Goal: Participate in discussion: Engage in conversation with other users on a specific topic

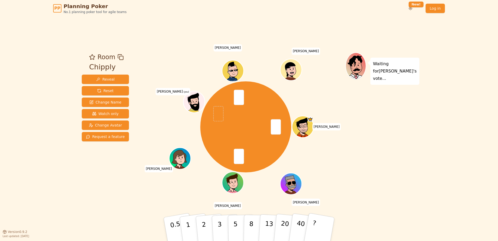
click at [416, 124] on div "Waiting for [PERSON_NAME] 's vote..." at bounding box center [381, 123] width 73 height 143
click at [202, 224] on p "2" at bounding box center [204, 229] width 7 height 28
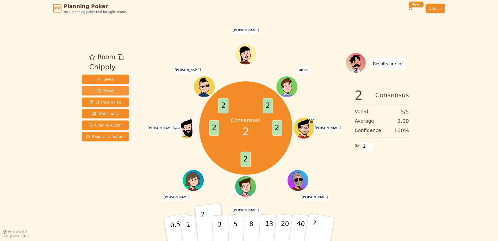
click at [94, 89] on button "Reset" at bounding box center [105, 90] width 47 height 9
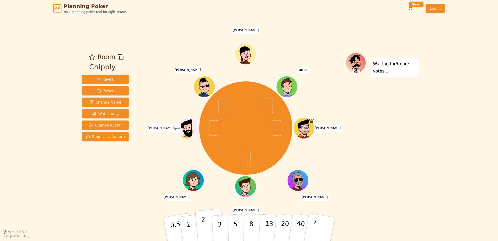
click at [201, 231] on button "2" at bounding box center [210, 228] width 30 height 41
click at [202, 233] on button "2" at bounding box center [210, 228] width 30 height 41
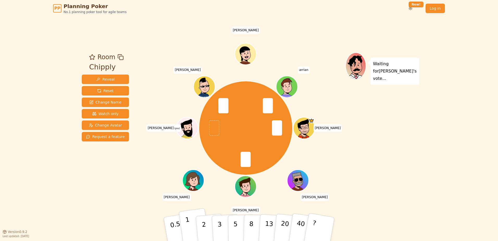
click at [191, 229] on button "1" at bounding box center [194, 229] width 31 height 42
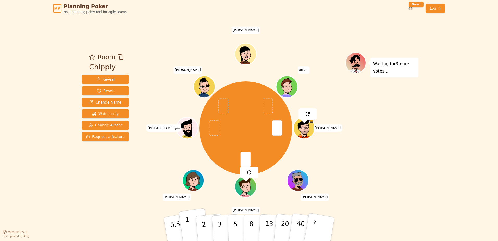
click at [187, 220] on p "1" at bounding box center [189, 229] width 8 height 28
click at [187, 221] on p "1" at bounding box center [189, 229] width 8 height 28
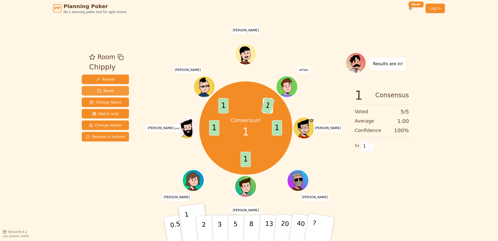
click at [103, 90] on span "Reset" at bounding box center [105, 90] width 16 height 5
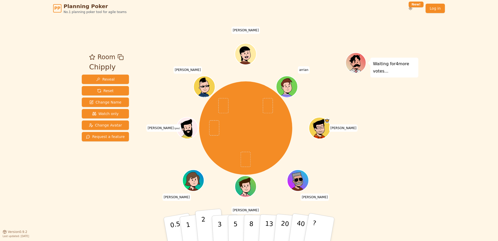
click at [200, 230] on button "2" at bounding box center [210, 228] width 30 height 41
click at [220, 235] on p "3" at bounding box center [220, 229] width 6 height 28
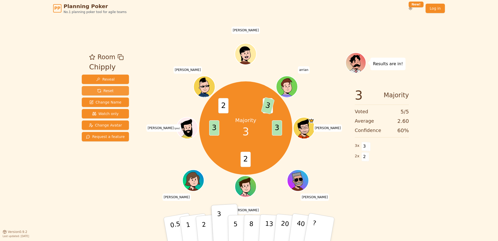
click at [110, 93] on span "Reset" at bounding box center [105, 90] width 16 height 5
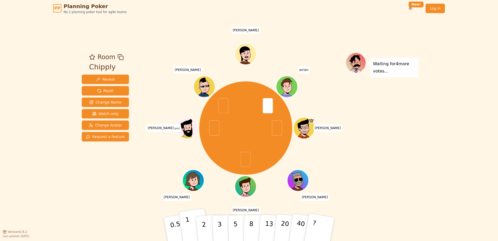
click at [184, 227] on button "1" at bounding box center [194, 229] width 31 height 42
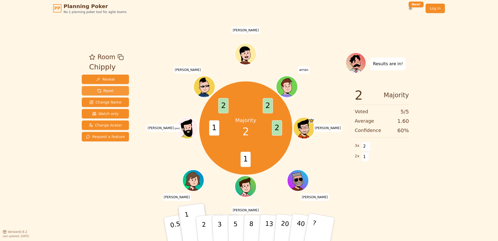
click at [109, 90] on span "Reset" at bounding box center [105, 90] width 16 height 5
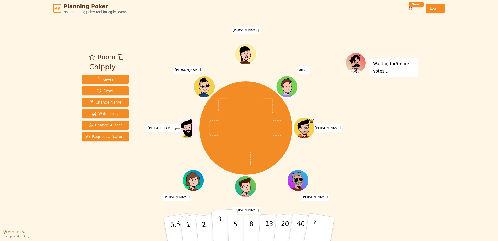
click at [221, 228] on button "3" at bounding box center [225, 229] width 28 height 41
drag, startPoint x: 207, startPoint y: 184, endPoint x: 157, endPoint y: 148, distance: 61.9
click at [207, 184] on div "[PERSON_NAME] [PERSON_NAME] [PERSON_NAME] (you) [PERSON_NAME] [PERSON_NAME] arr…" at bounding box center [245, 128] width 199 height 132
click at [99, 90] on span "Reset" at bounding box center [105, 90] width 16 height 5
click at [61, 39] on div "PP Planning Poker No.1 planning poker tool for agile teams Toggle theme New! Lo…" at bounding box center [249, 120] width 498 height 241
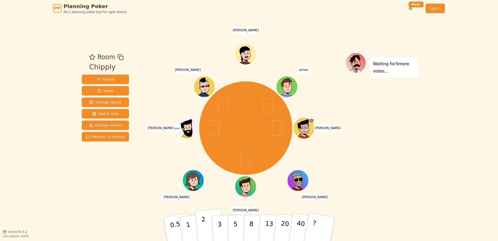
click at [206, 233] on button "2" at bounding box center [210, 228] width 30 height 41
click at [159, 178] on div "[PERSON_NAME] [PERSON_NAME] [PERSON_NAME] (you) [PERSON_NAME] [PERSON_NAME] arr…" at bounding box center [245, 128] width 199 height 132
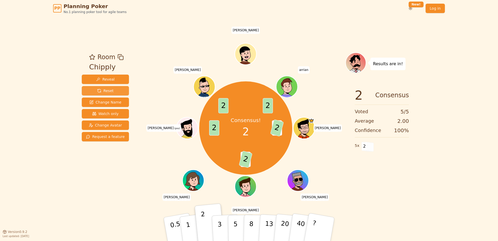
click at [108, 88] on span "Reset" at bounding box center [105, 90] width 16 height 5
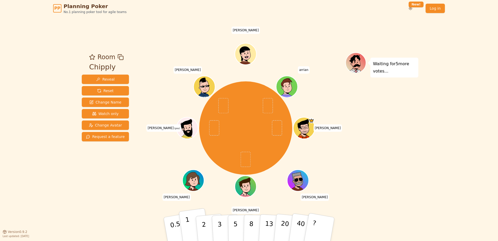
click at [189, 234] on p "1" at bounding box center [189, 229] width 8 height 28
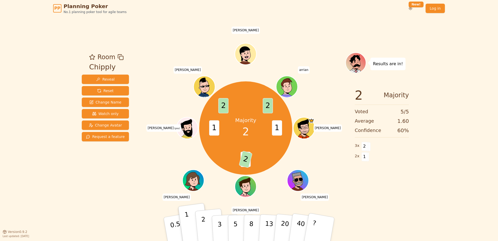
click at [205, 228] on p "2" at bounding box center [204, 229] width 7 height 28
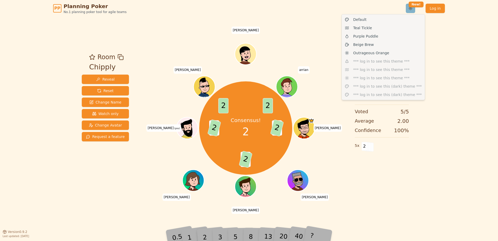
click at [412, 11] on html "PP Planning Poker No.1 planning poker tool for agile teams Toggle theme New! Lo…" at bounding box center [249, 120] width 498 height 241
click at [383, 54] on span "Outrageous Orange" at bounding box center [371, 52] width 36 height 5
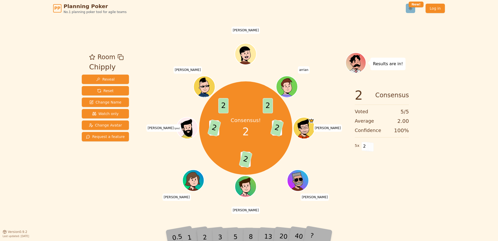
click at [412, 9] on html "PP Planning Poker No.1 planning poker tool for agile teams Toggle theme New! Lo…" at bounding box center [249, 120] width 498 height 241
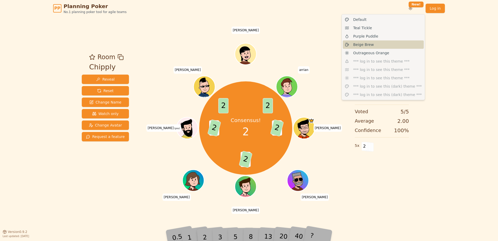
click at [386, 46] on div "Beige Brew" at bounding box center [383, 44] width 81 height 8
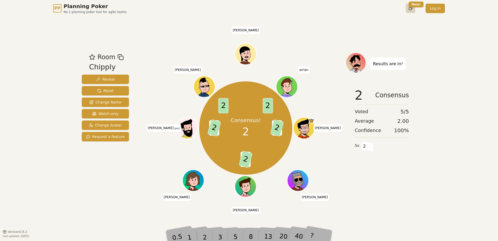
click at [411, 10] on html "PP Planning Poker No.1 planning poker tool for agile teams Toggle theme New! Lo…" at bounding box center [249, 120] width 498 height 241
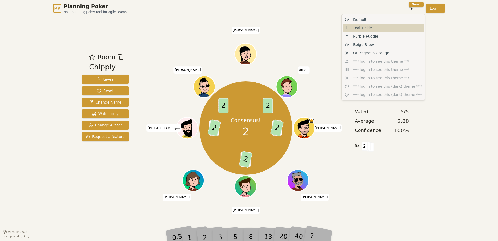
click at [397, 30] on div "Teal Tickle" at bounding box center [383, 28] width 81 height 8
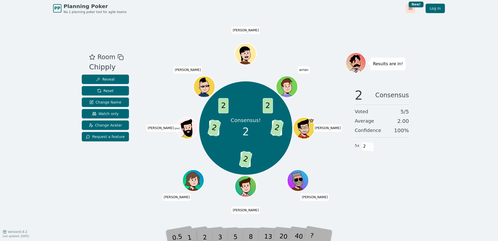
click at [414, 10] on html "PP Planning Poker No.1 planning poker tool for agile teams Toggle theme New! Lo…" at bounding box center [249, 120] width 498 height 241
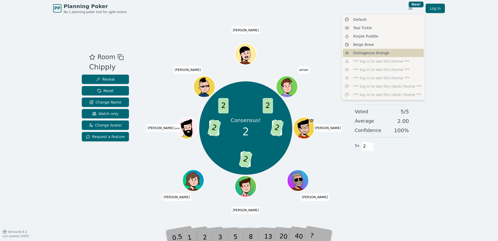
click at [395, 52] on div "Outrageous Orange" at bounding box center [383, 53] width 81 height 8
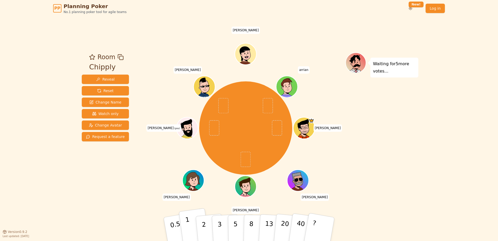
click at [187, 234] on button "1" at bounding box center [194, 229] width 31 height 42
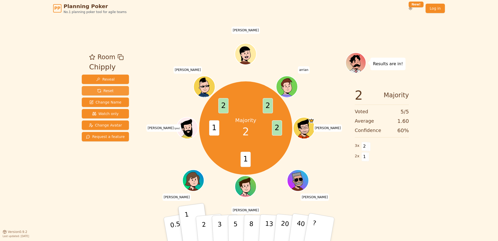
click at [101, 89] on span "Reset" at bounding box center [105, 90] width 16 height 5
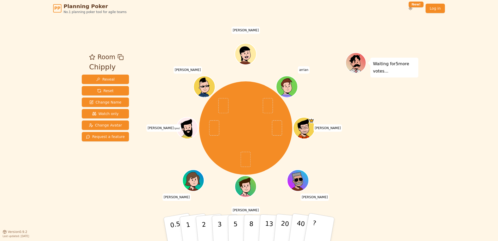
drag, startPoint x: 187, startPoint y: 231, endPoint x: 94, endPoint y: 208, distance: 96.0
click at [94, 208] on div "Room Chipply Reveal Reset Change Name Watch only Change Avatar Request a featur…" at bounding box center [249, 124] width 338 height 214
click at [204, 225] on p "2" at bounding box center [204, 229] width 7 height 28
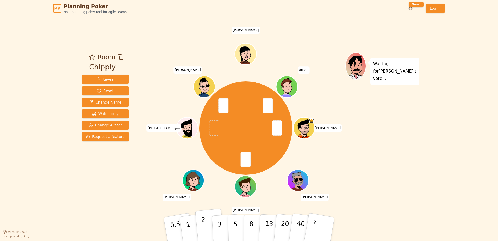
click at [203, 224] on p "2" at bounding box center [204, 229] width 7 height 28
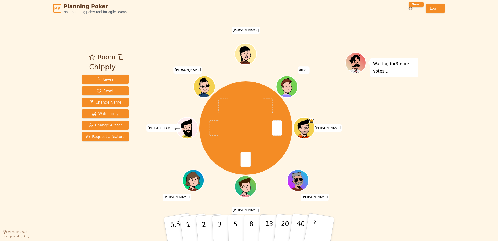
click at [109, 187] on div "Room Chipply Reveal Reset Change Name Watch only Change Avatar Request a feature" at bounding box center [105, 123] width 51 height 143
click at [219, 225] on p "3" at bounding box center [220, 229] width 6 height 28
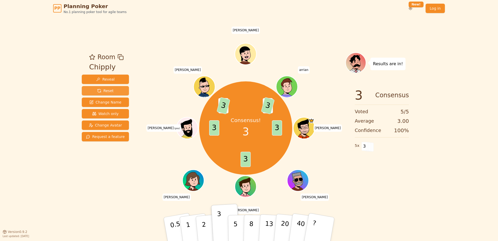
click at [111, 91] on span "Reset" at bounding box center [105, 90] width 16 height 5
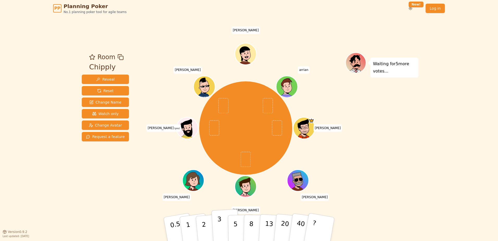
click at [214, 223] on button "3" at bounding box center [225, 229] width 28 height 41
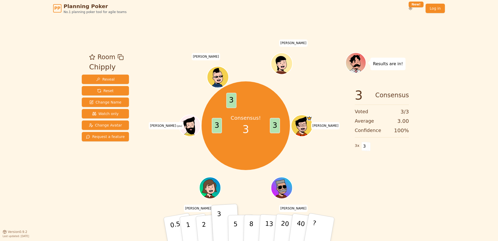
click at [24, 80] on div "PP Planning Poker No.1 planning poker tool for agile teams Toggle theme New! Lo…" at bounding box center [249, 120] width 498 height 241
